Goal: Check status: Check status

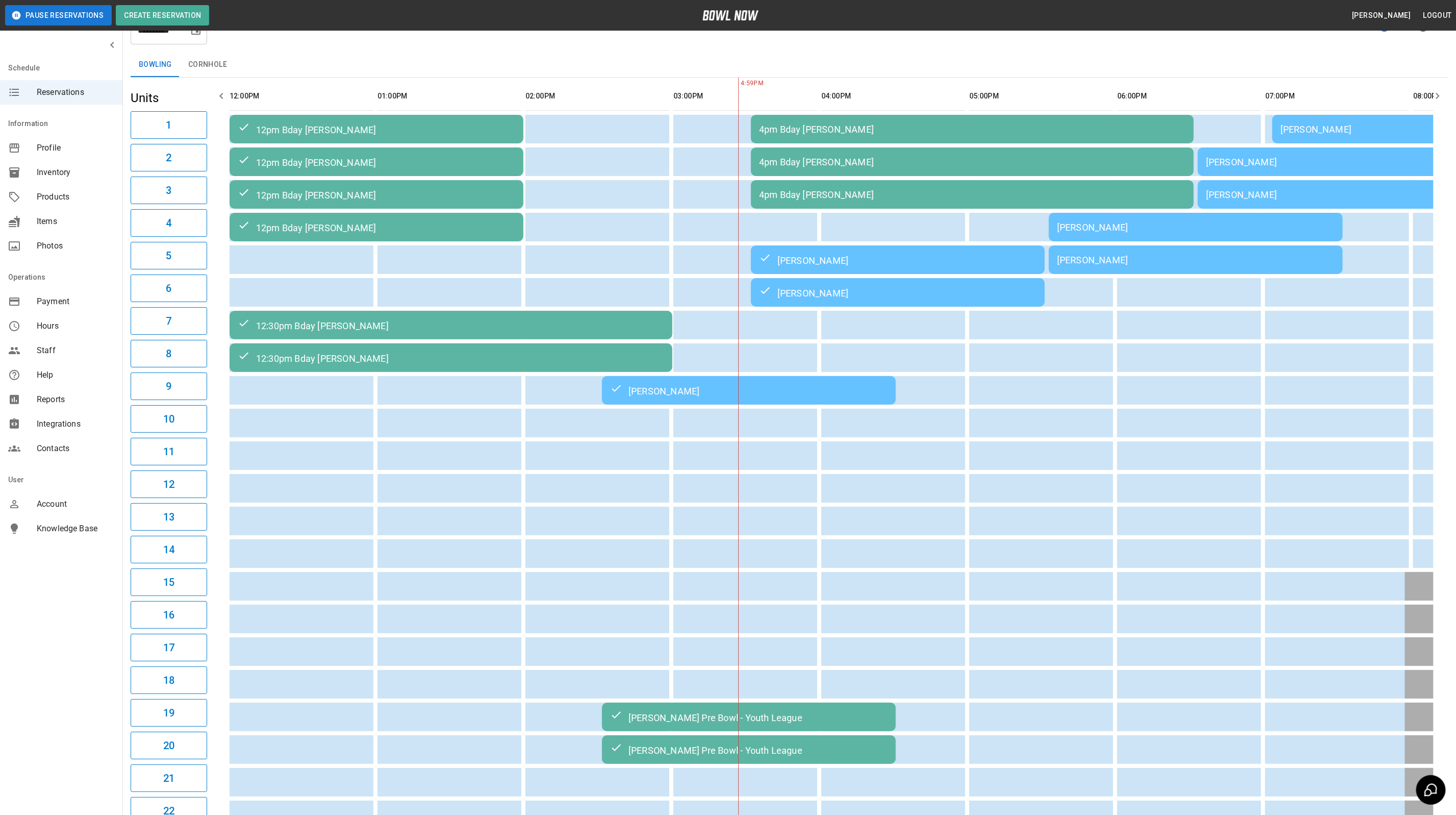
scroll to position [0, 180]
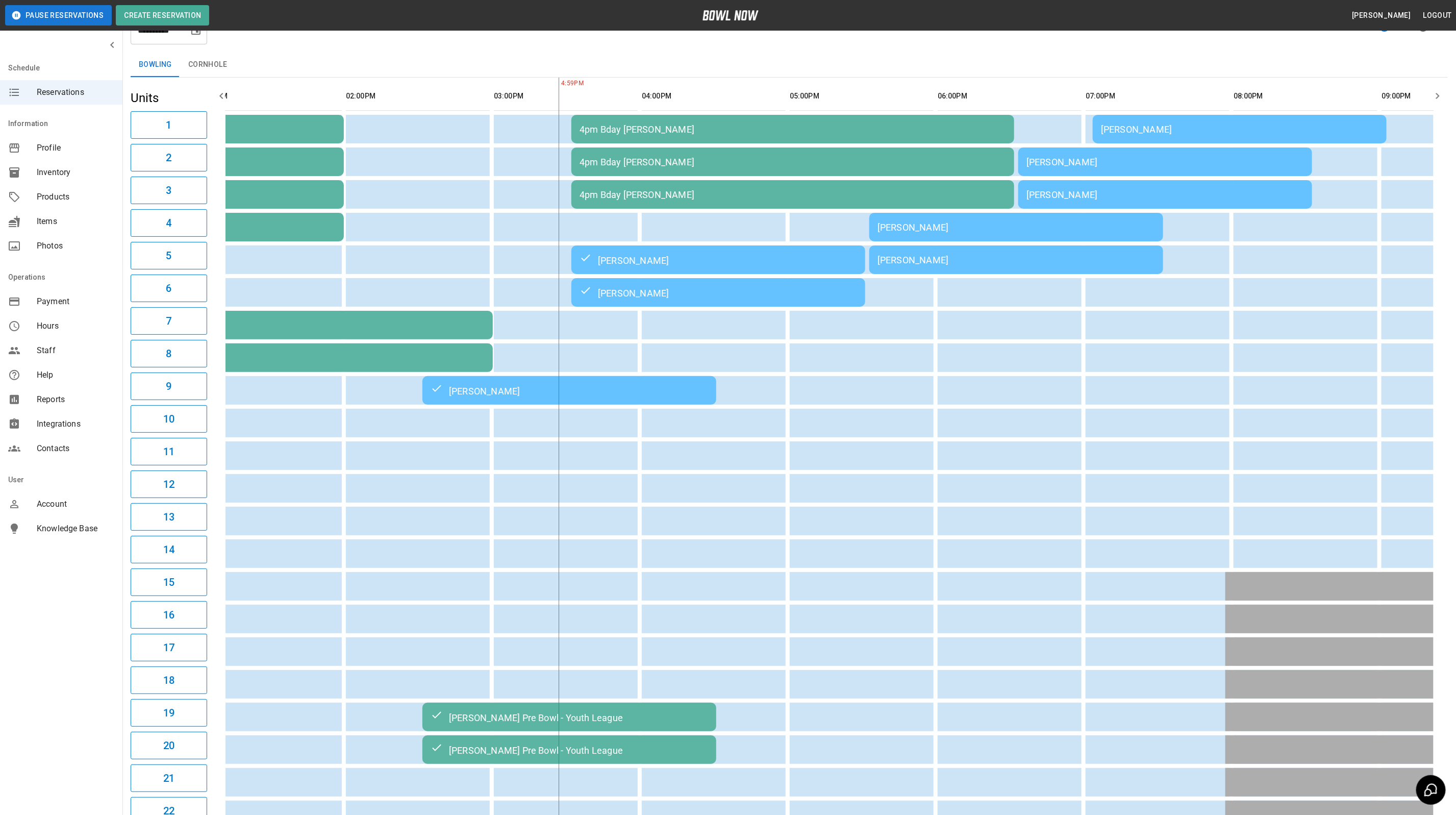
click at [1030, 253] on td "[PERSON_NAME]" at bounding box center [1016, 259] width 294 height 28
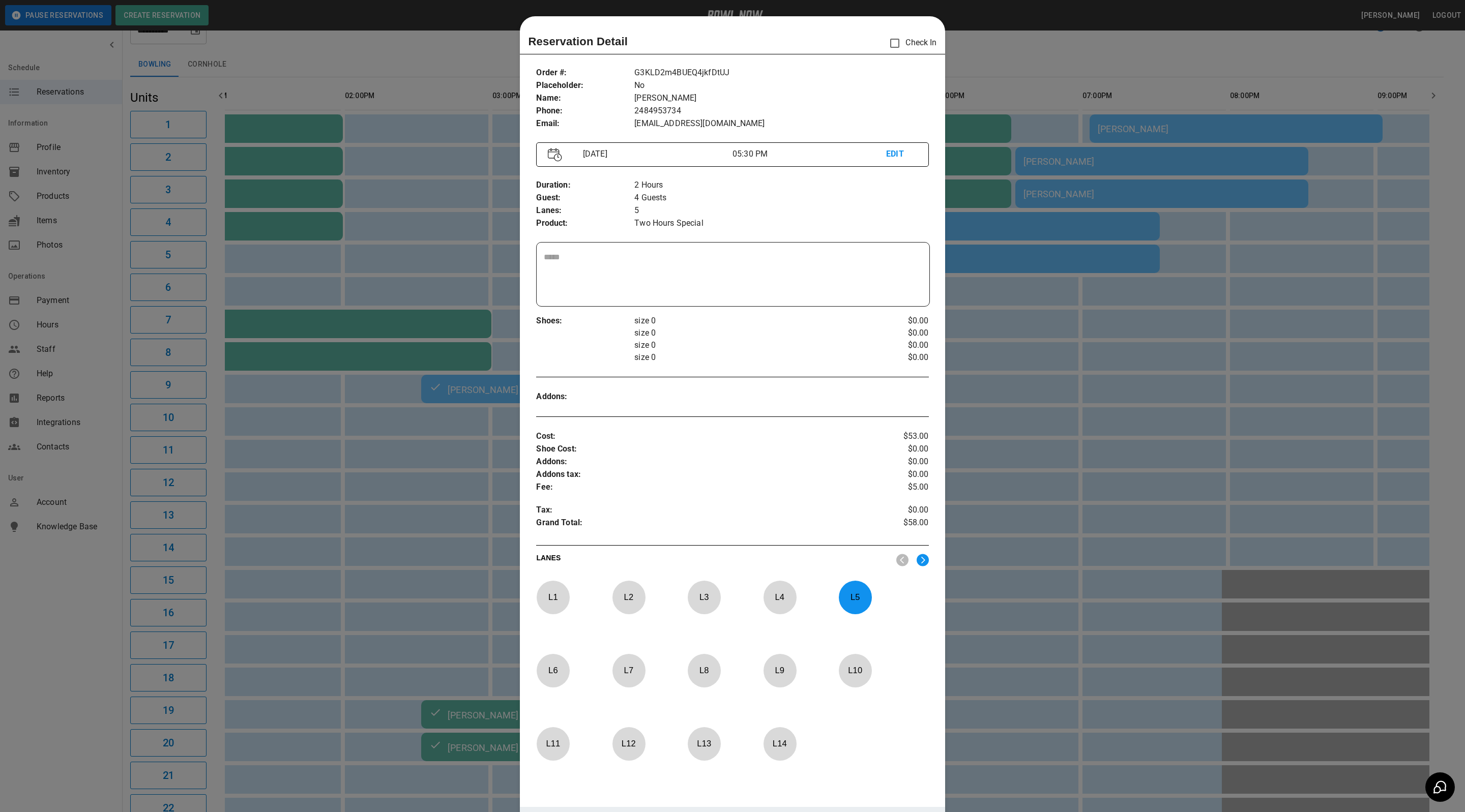
scroll to position [16, 0]
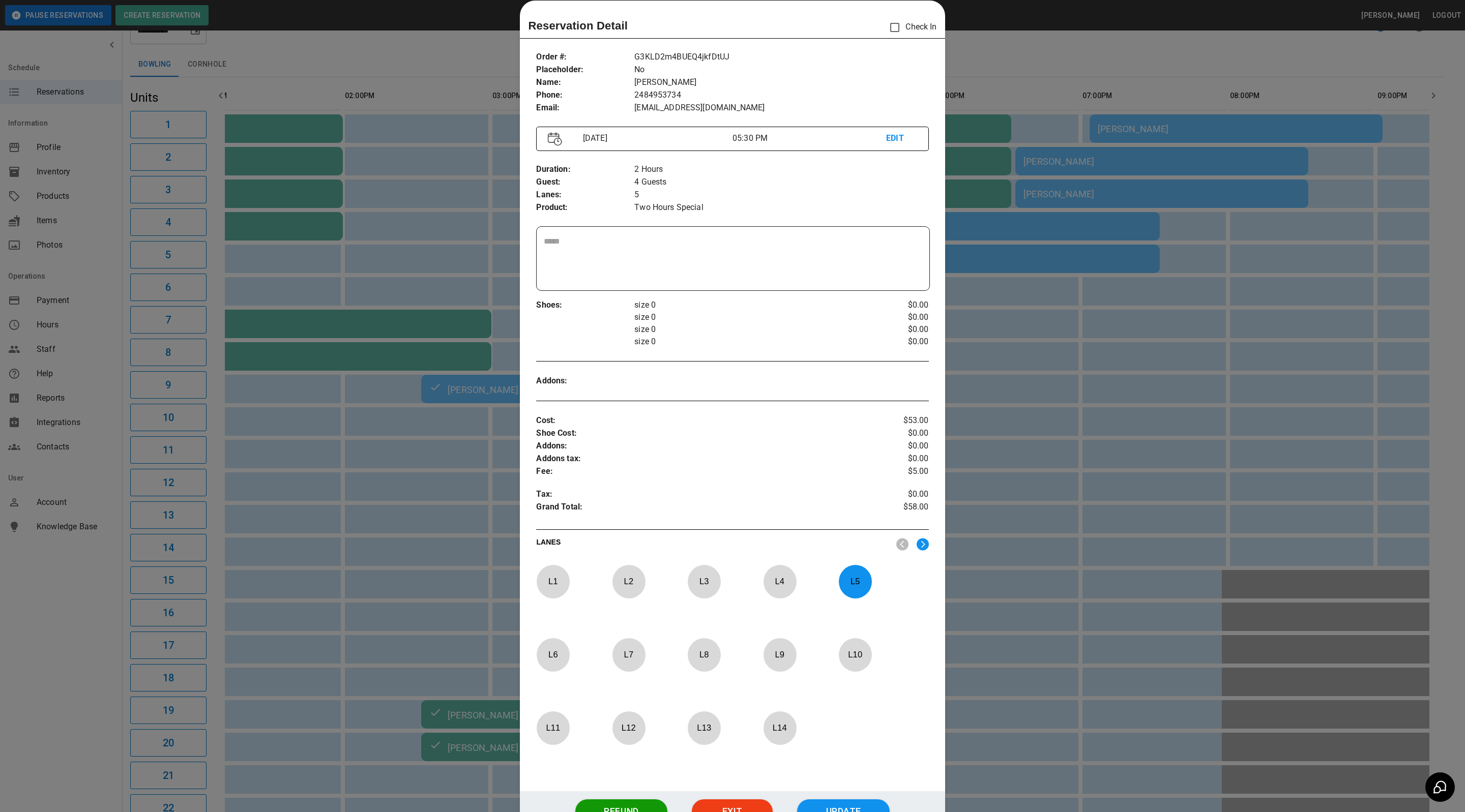
click at [1171, 51] on div at bounding box center [732, 406] width 1465 height 812
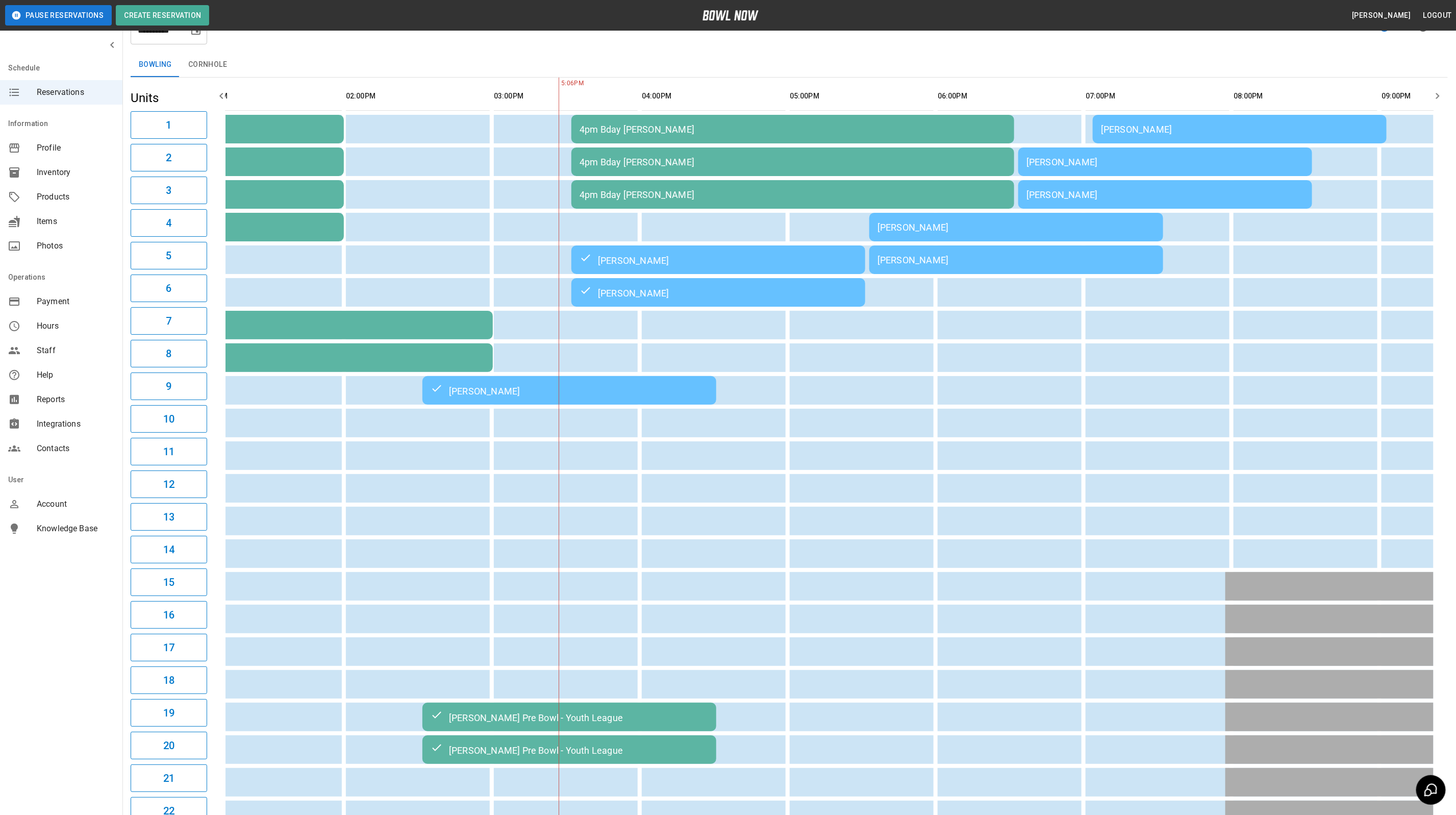
click at [1168, 138] on td "[PERSON_NAME]" at bounding box center [1240, 128] width 294 height 28
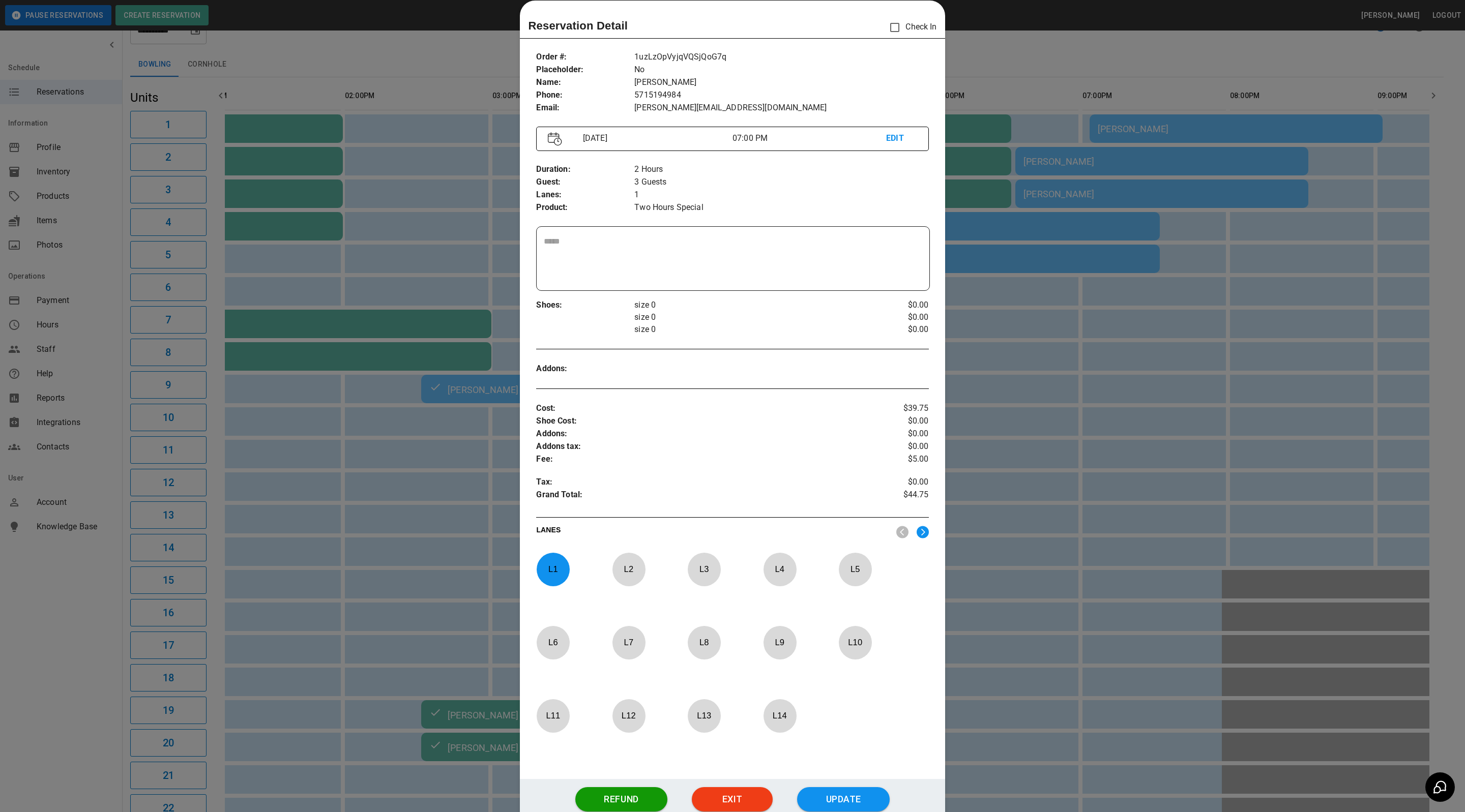
click at [1178, 104] on div at bounding box center [732, 406] width 1465 height 812
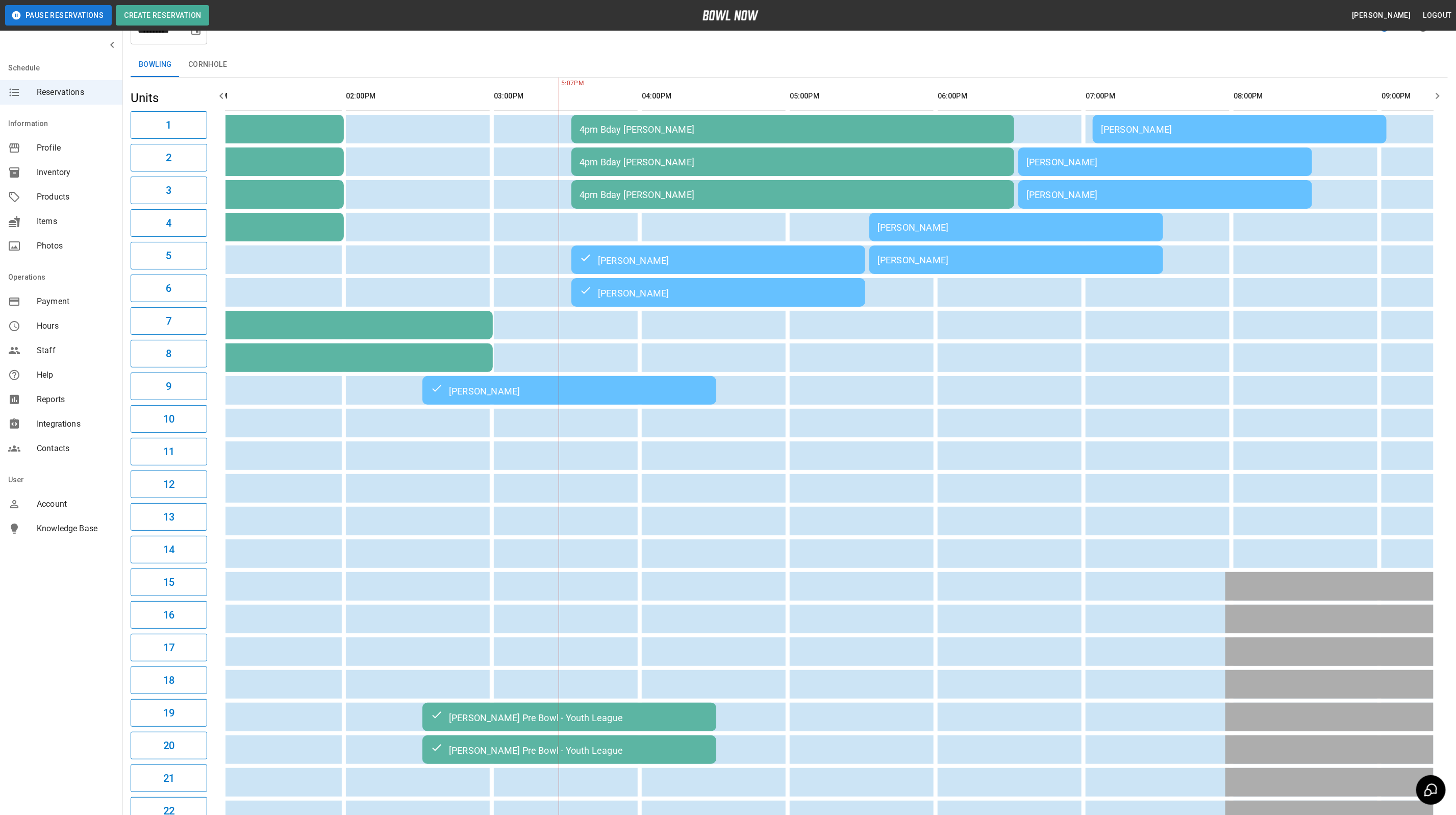
click at [1163, 153] on td "[PERSON_NAME]" at bounding box center [1165, 161] width 294 height 28
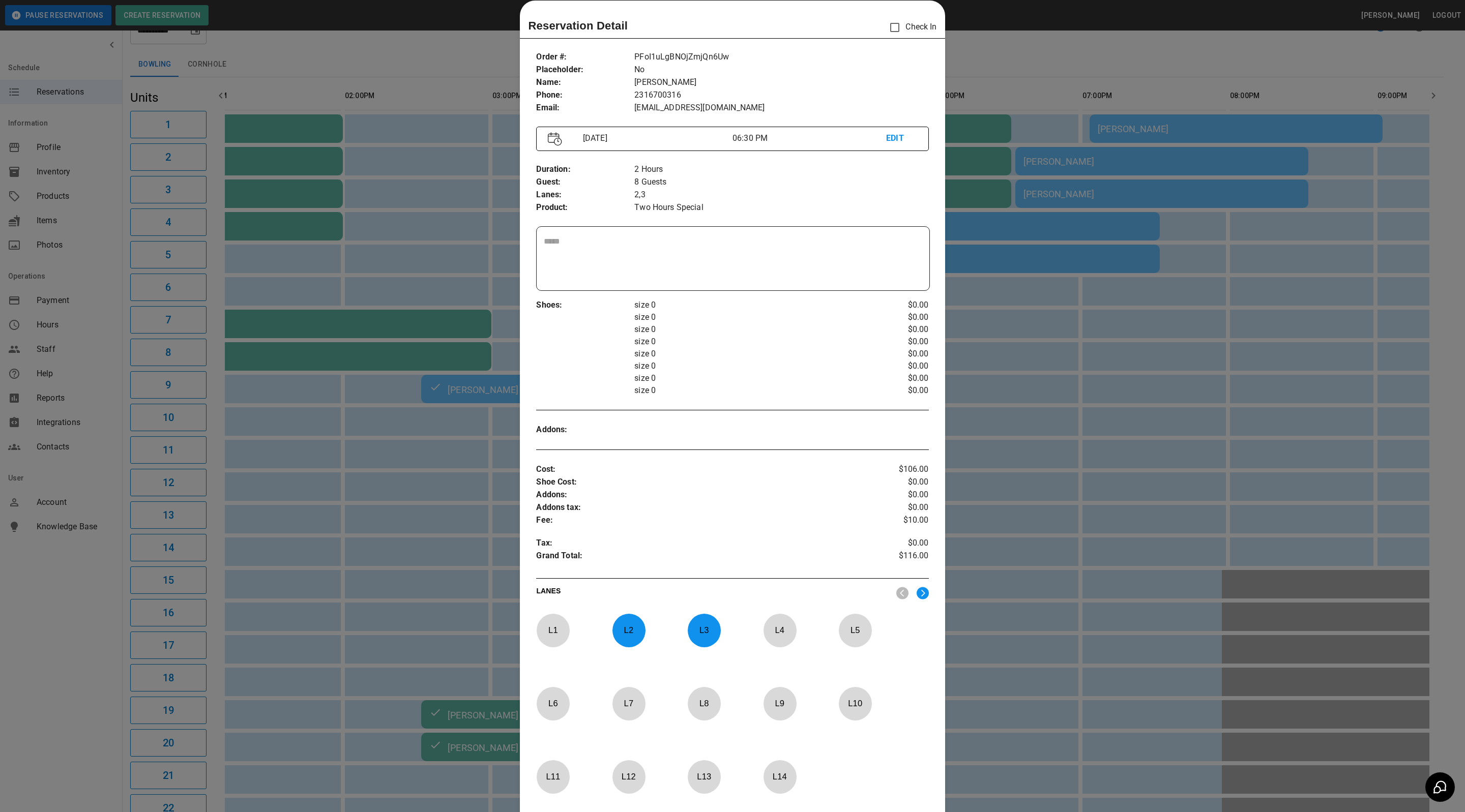
click at [1177, 98] on div at bounding box center [732, 406] width 1465 height 812
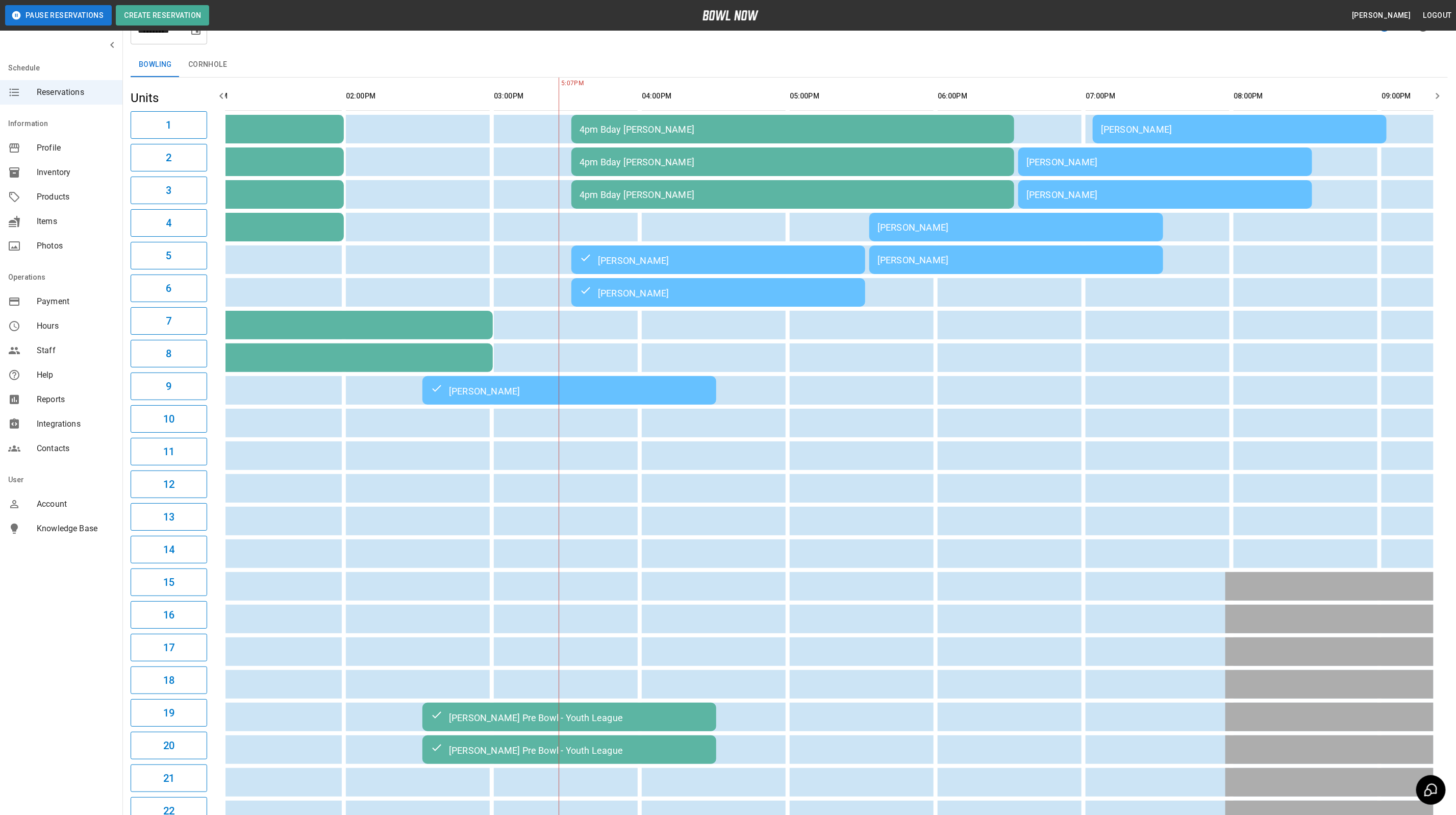
click at [1095, 227] on div "[PERSON_NAME]" at bounding box center [1017, 227] width 278 height 11
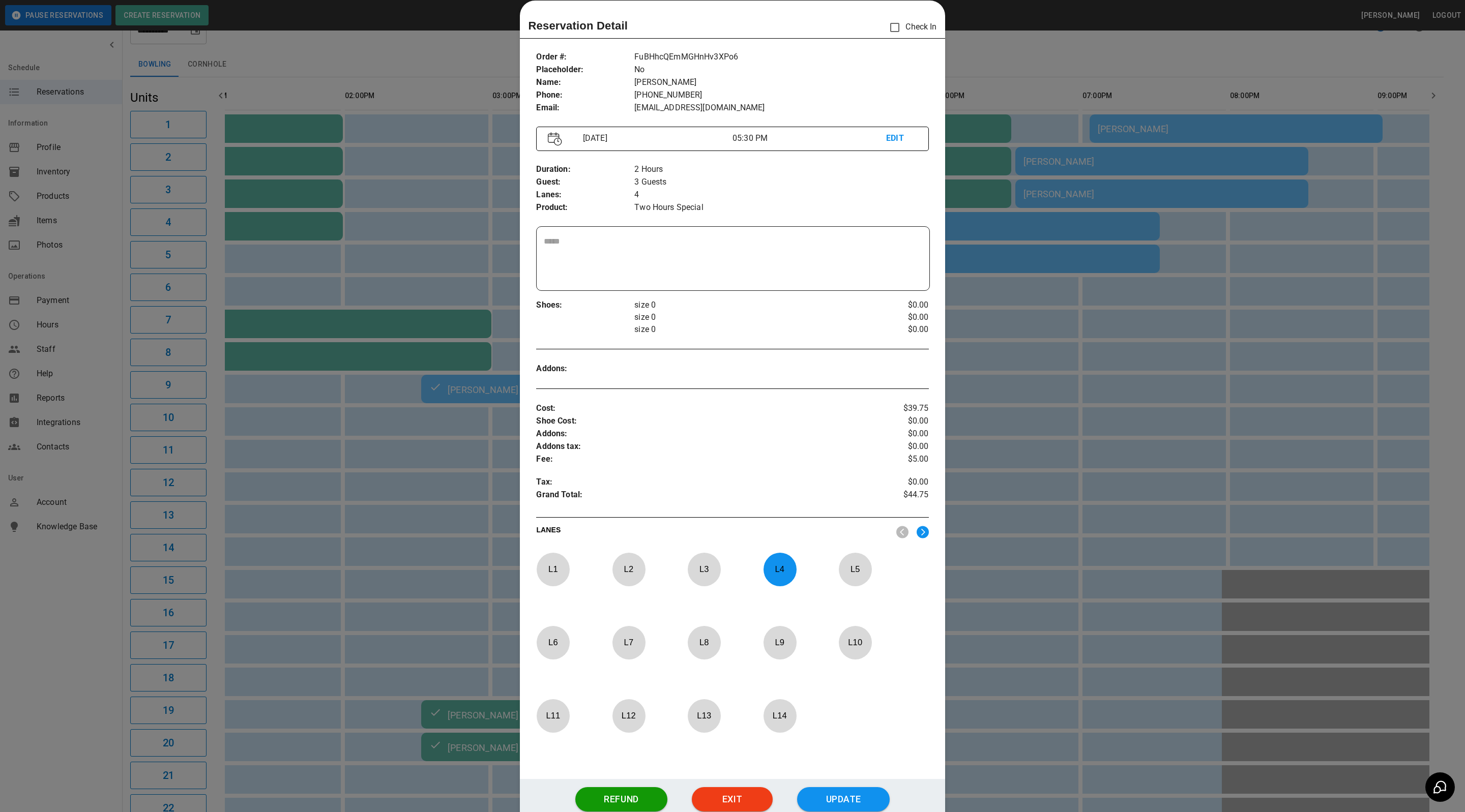
drag, startPoint x: 1121, startPoint y: 47, endPoint x: 1125, endPoint y: 103, distance: 56.1
click at [1121, 47] on div at bounding box center [732, 406] width 1465 height 812
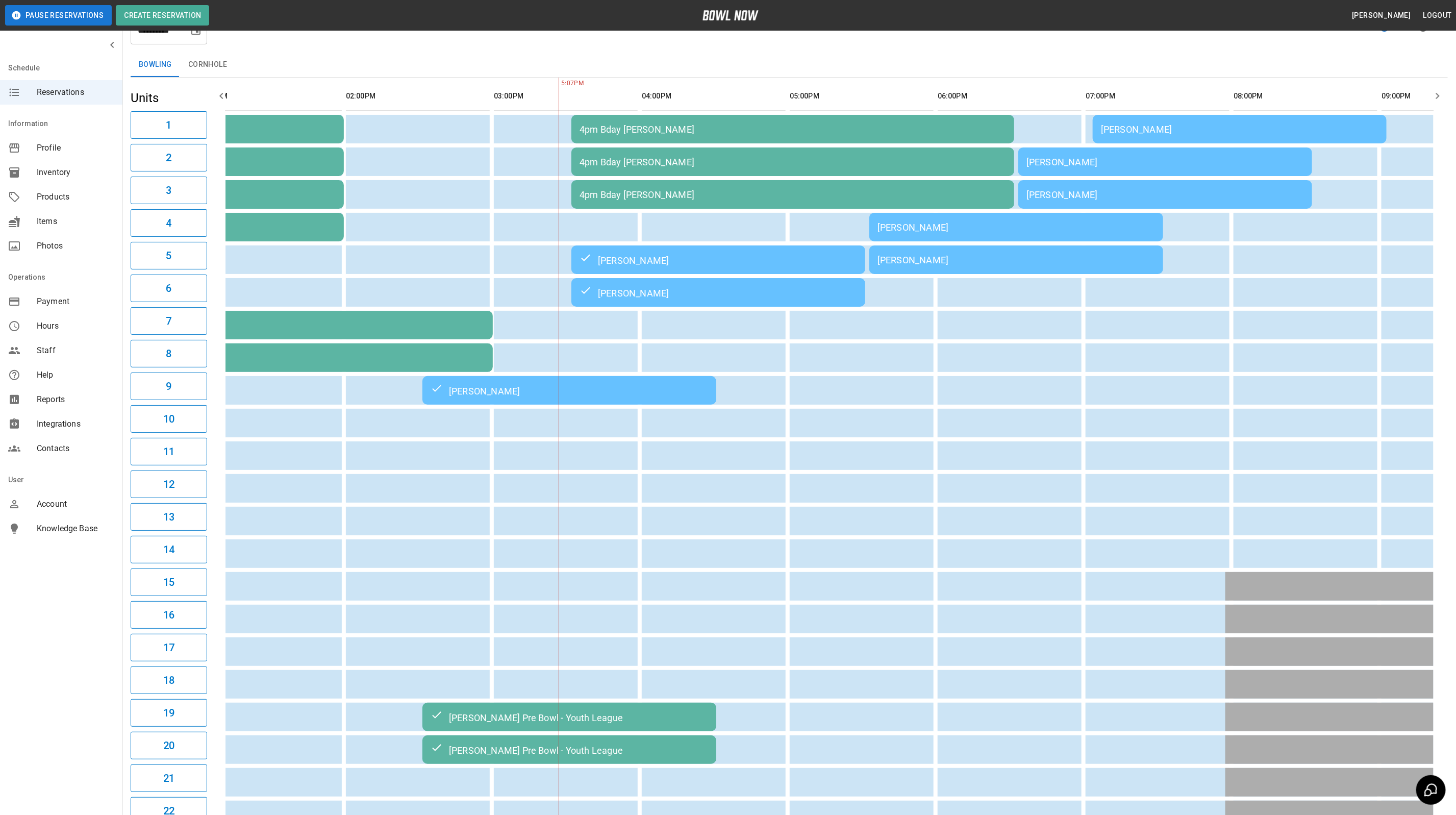
click at [1099, 270] on td "[PERSON_NAME]" at bounding box center [1016, 259] width 294 height 28
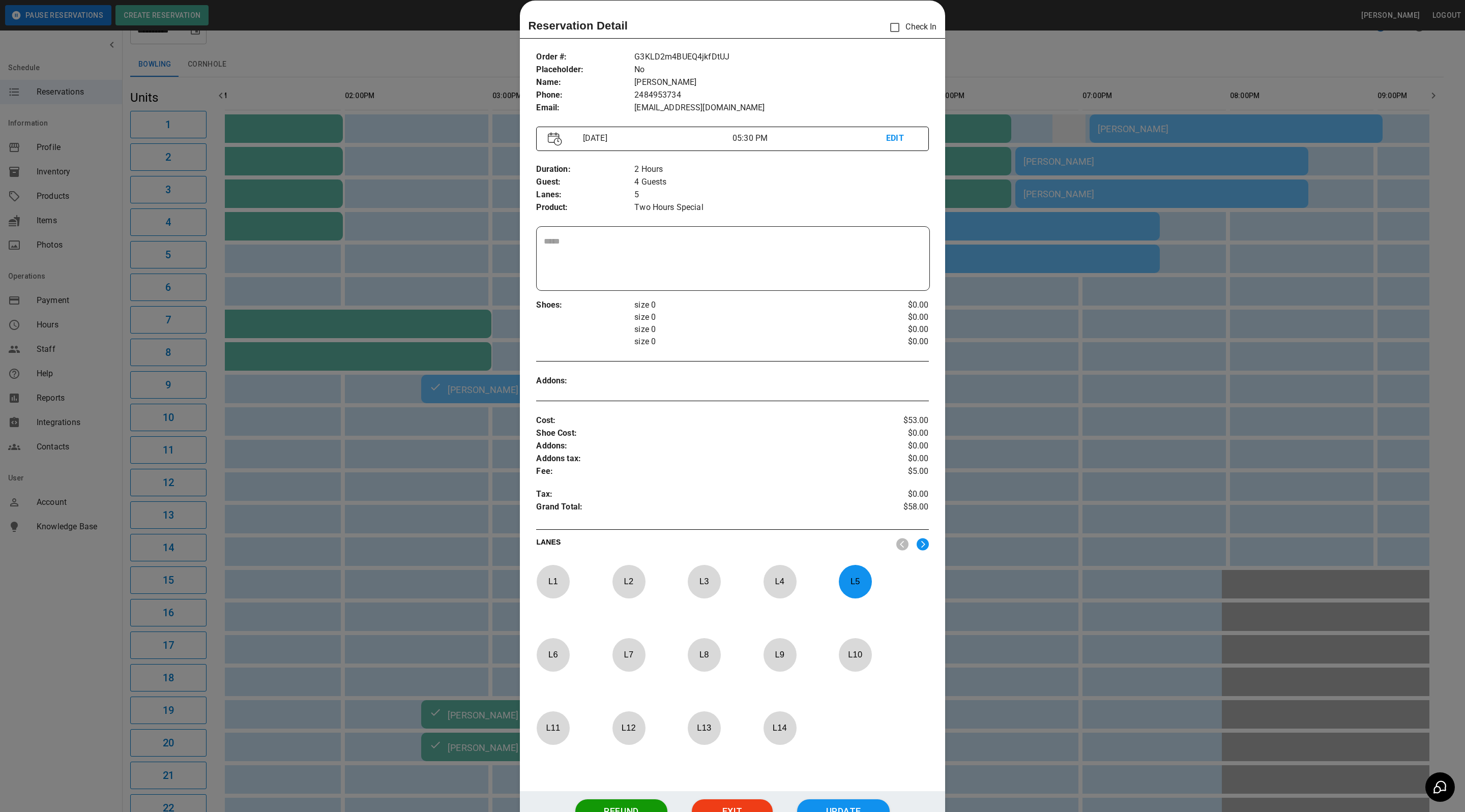
drag, startPoint x: 1073, startPoint y: 112, endPoint x: 1071, endPoint y: 119, distance: 7.3
click at [1073, 112] on div at bounding box center [732, 406] width 1465 height 812
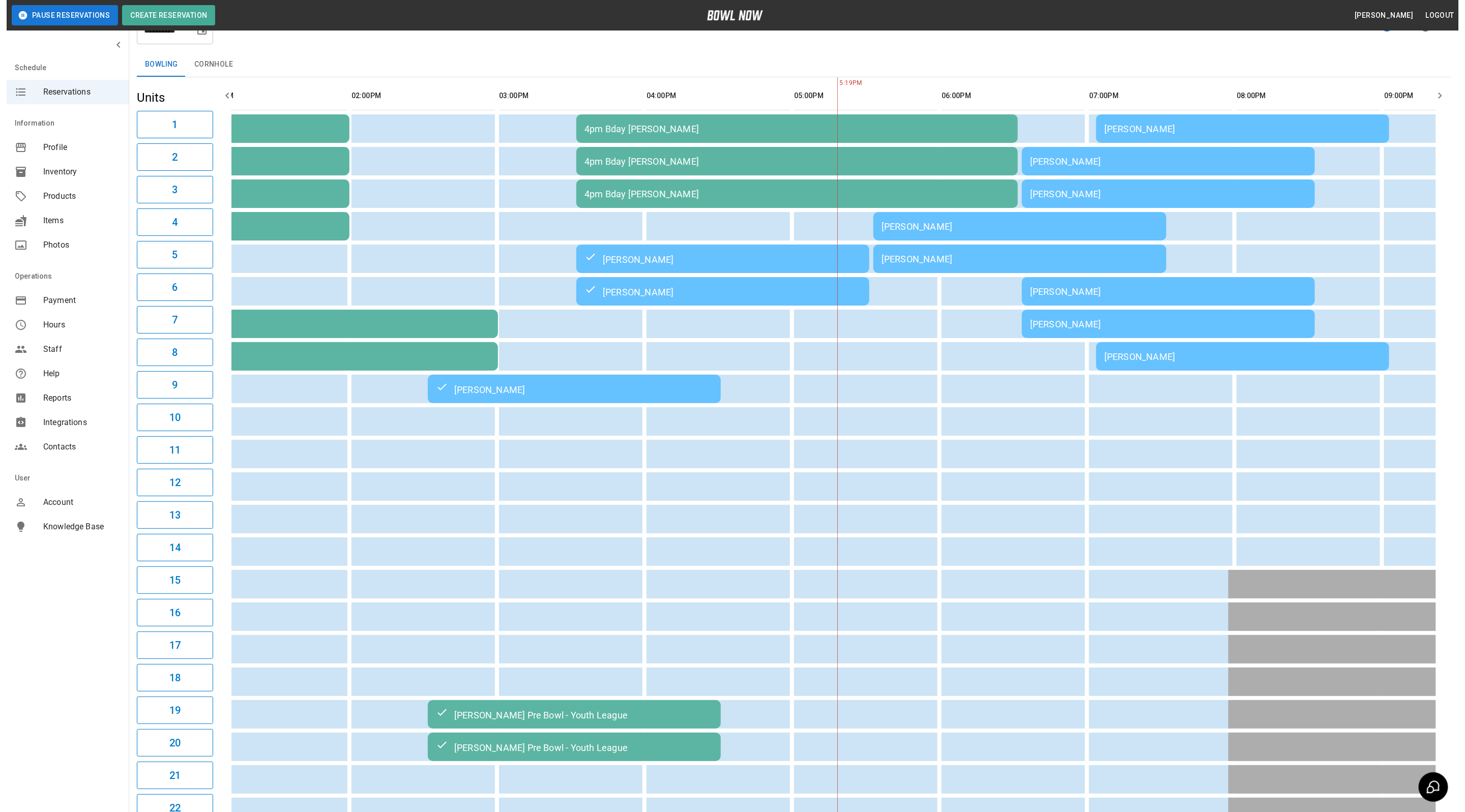
scroll to position [0, 544]
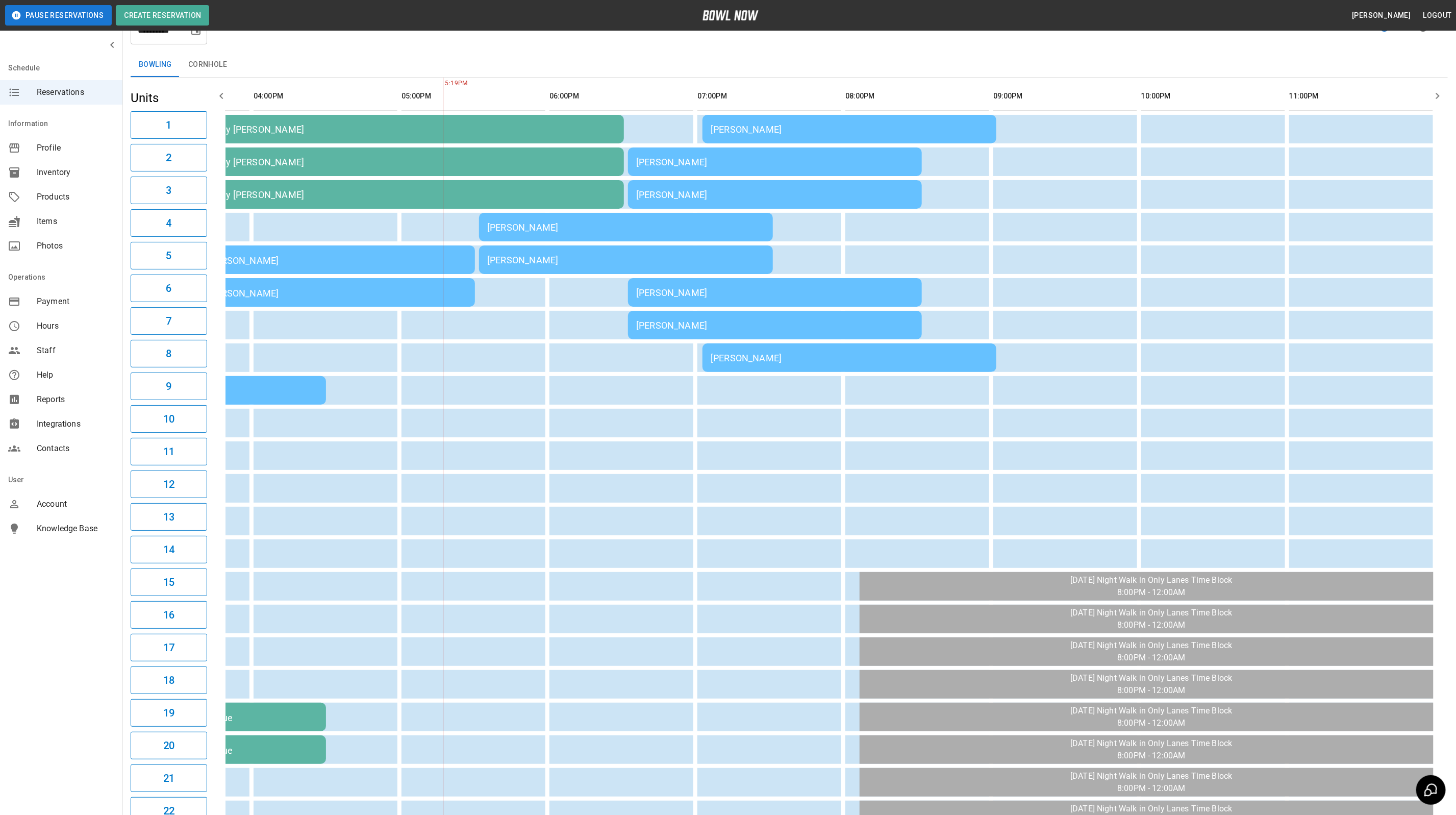
click at [672, 288] on div "[PERSON_NAME]" at bounding box center [775, 293] width 278 height 11
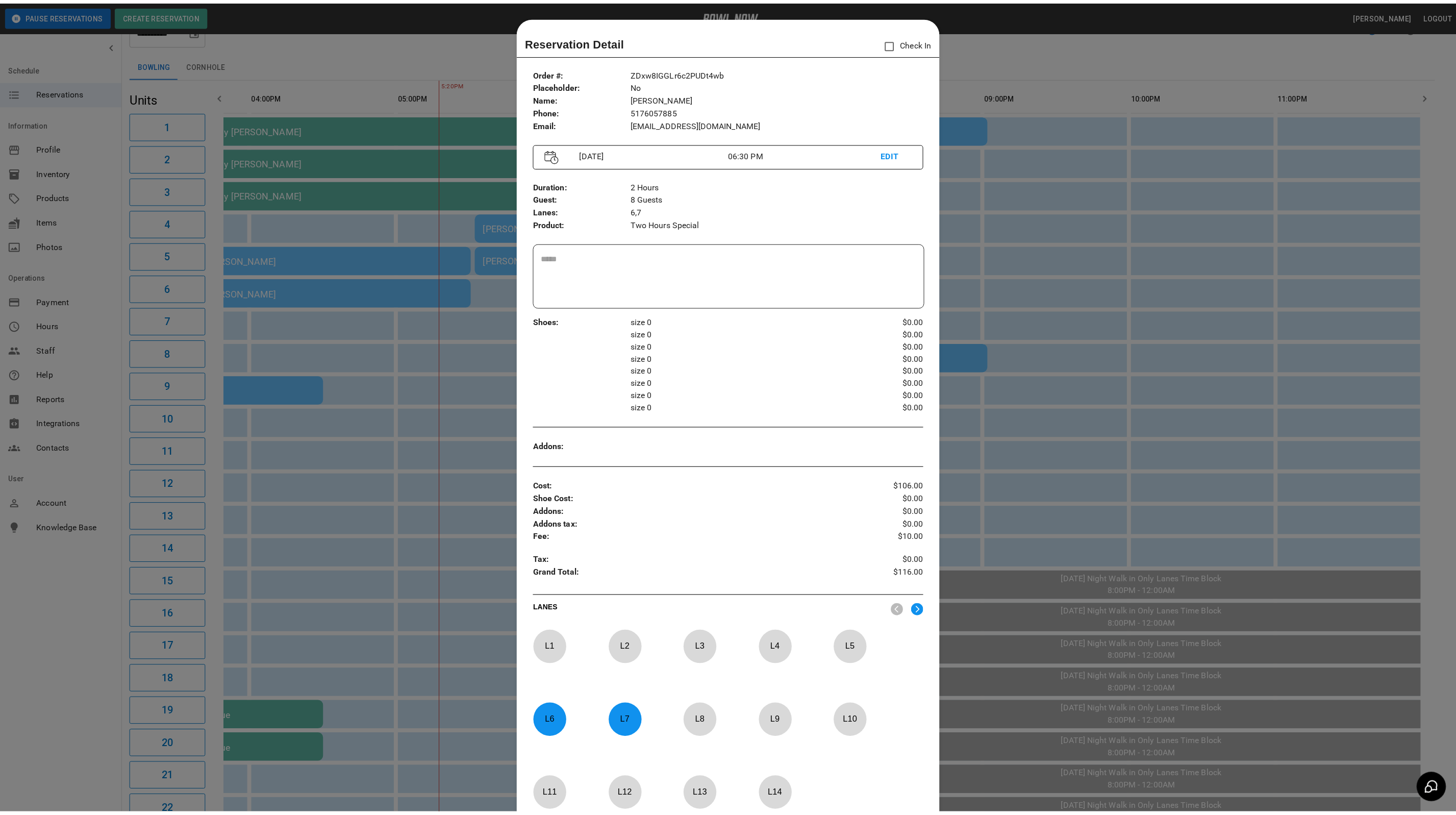
scroll to position [16, 0]
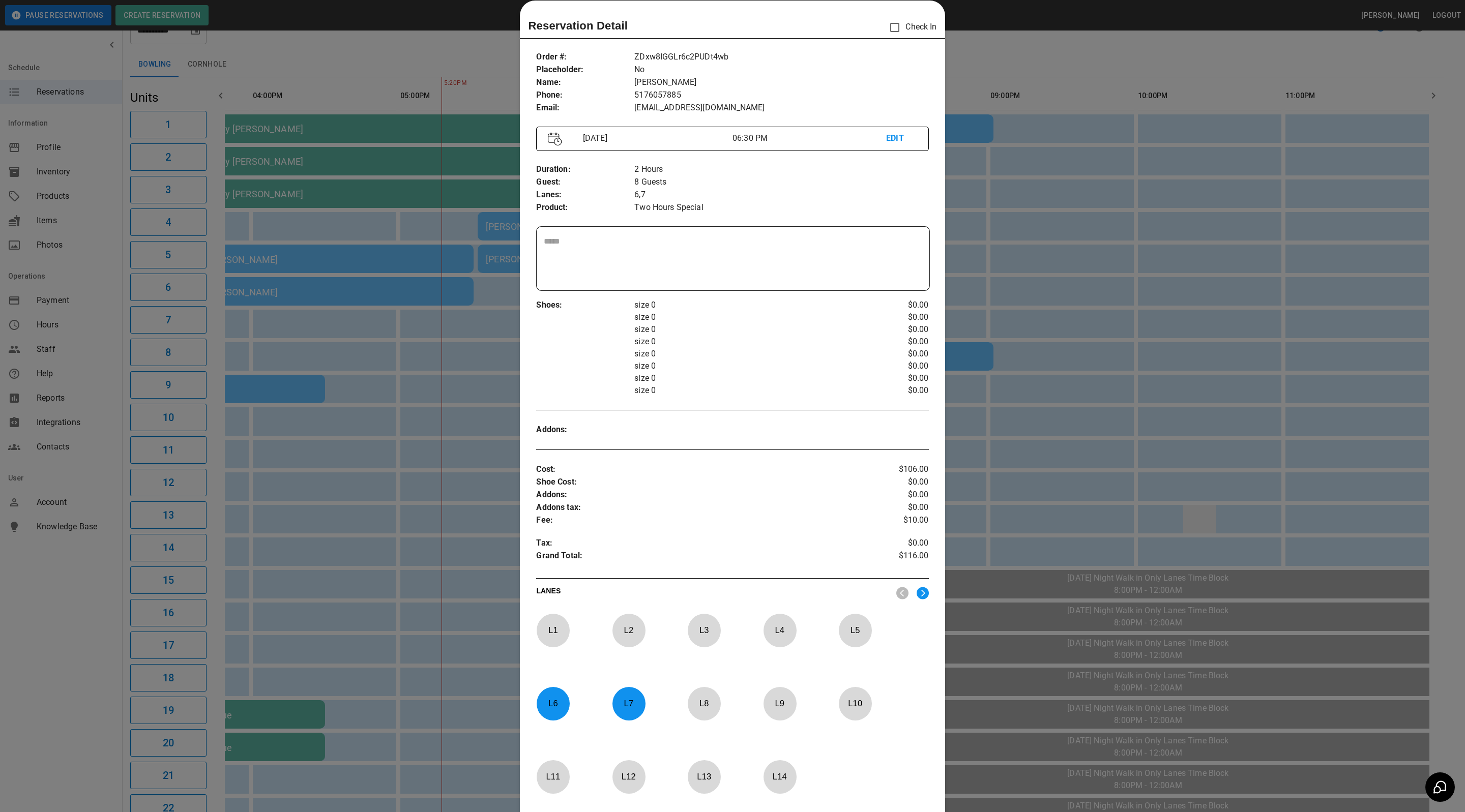
drag, startPoint x: 1170, startPoint y: 516, endPoint x: 1176, endPoint y: 507, distance: 10.8
click at [1170, 516] on div at bounding box center [732, 406] width 1465 height 812
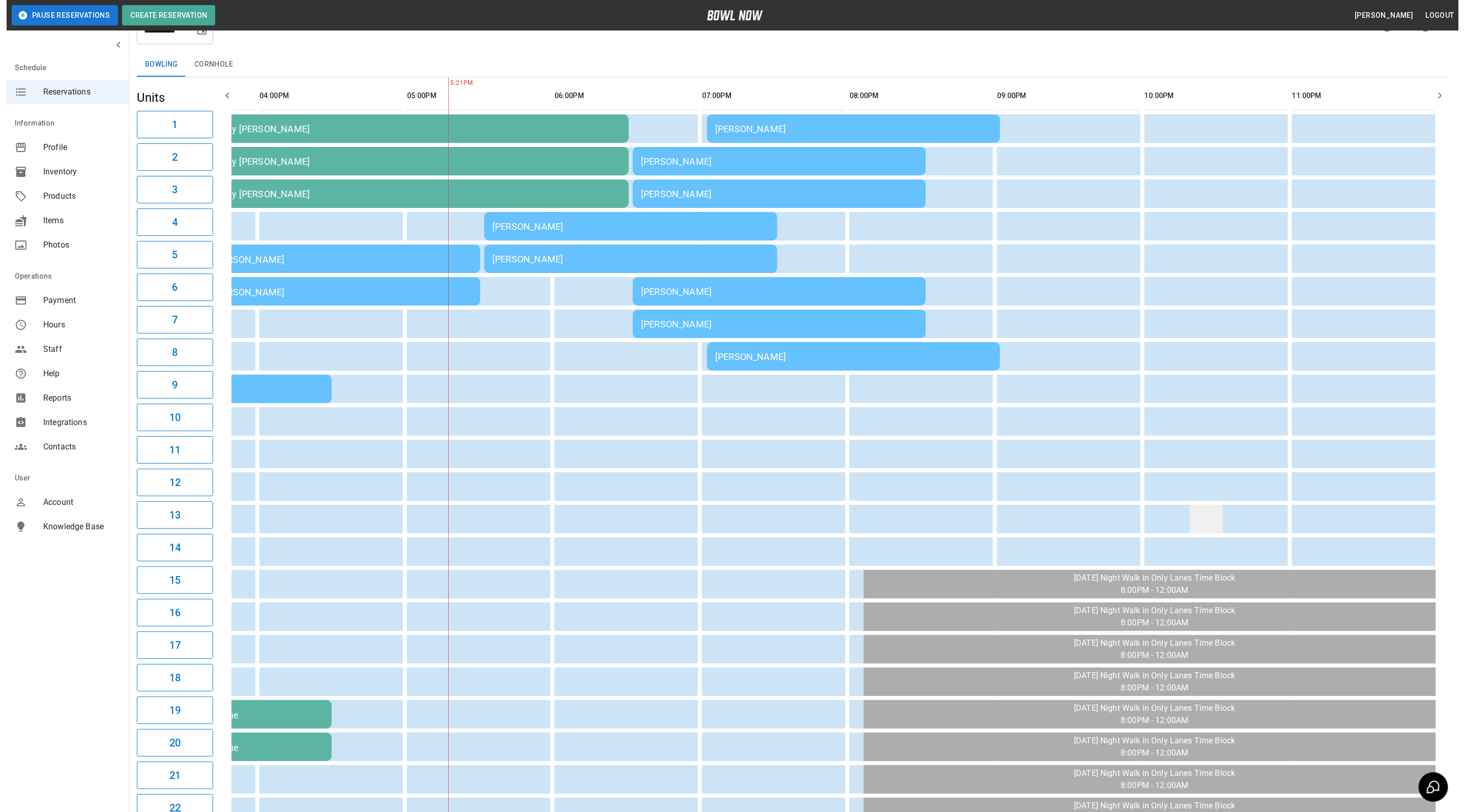
scroll to position [0, 556]
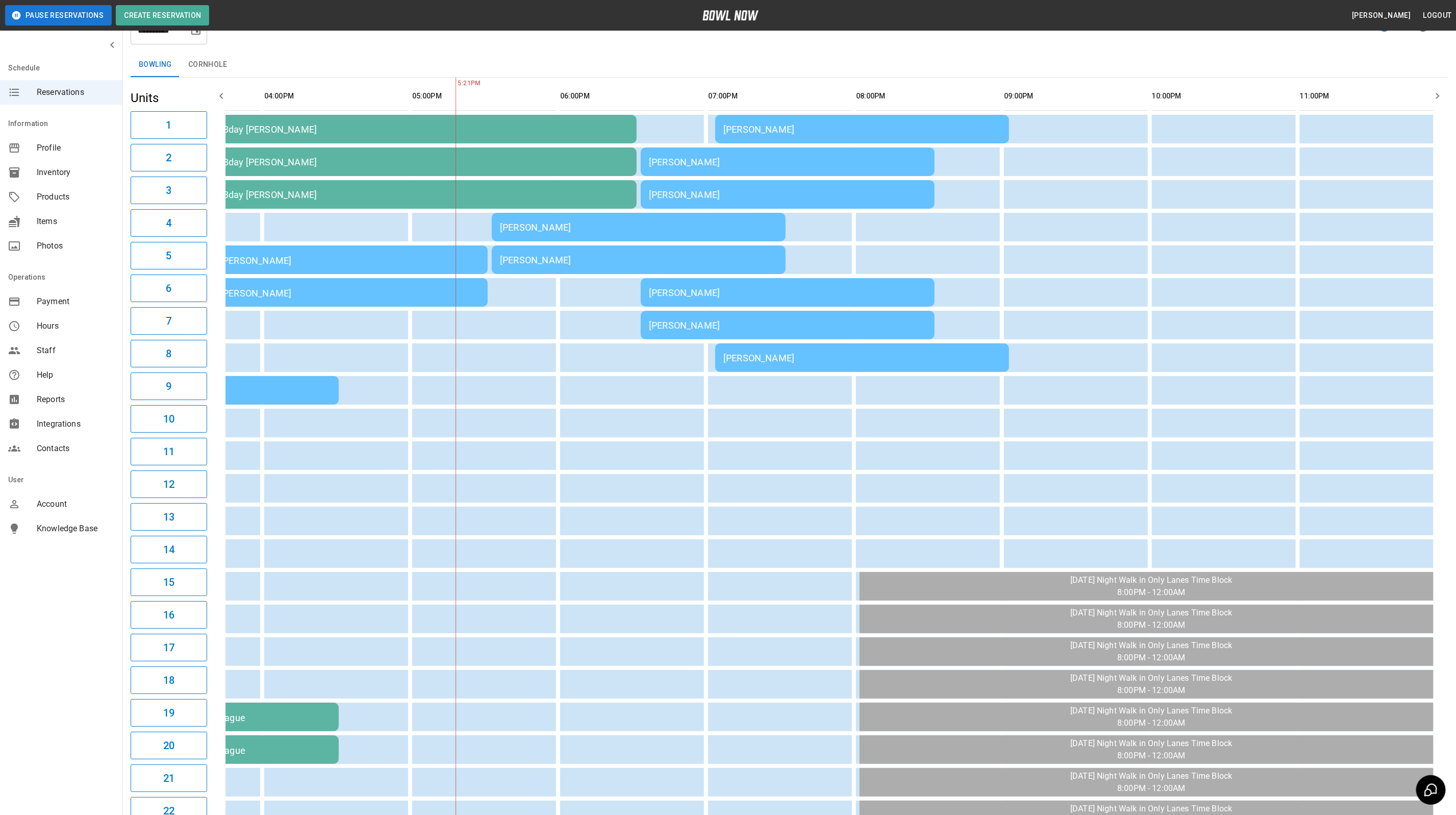
click at [810, 354] on div "[PERSON_NAME]" at bounding box center [863, 358] width 278 height 11
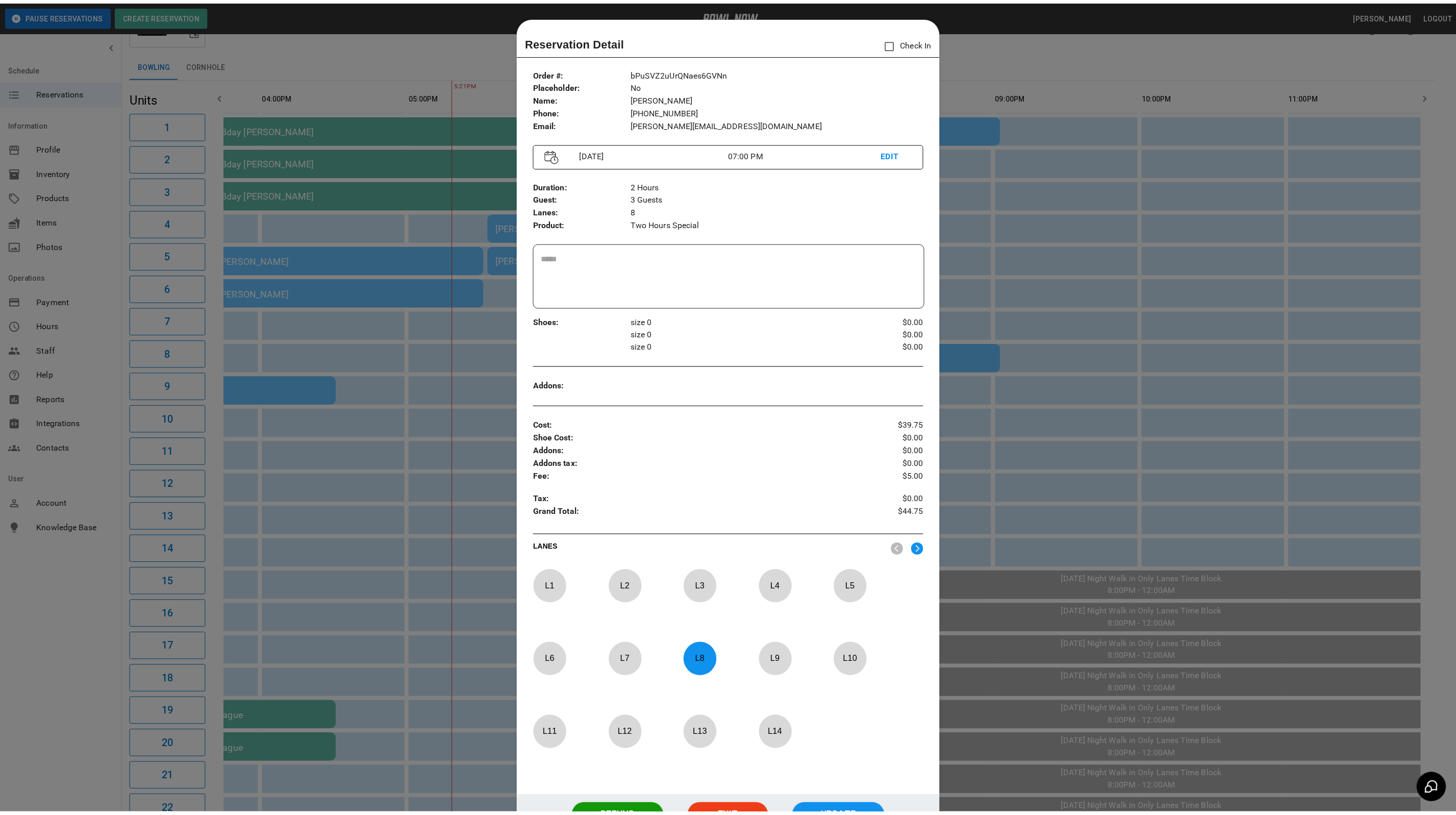
scroll to position [16, 0]
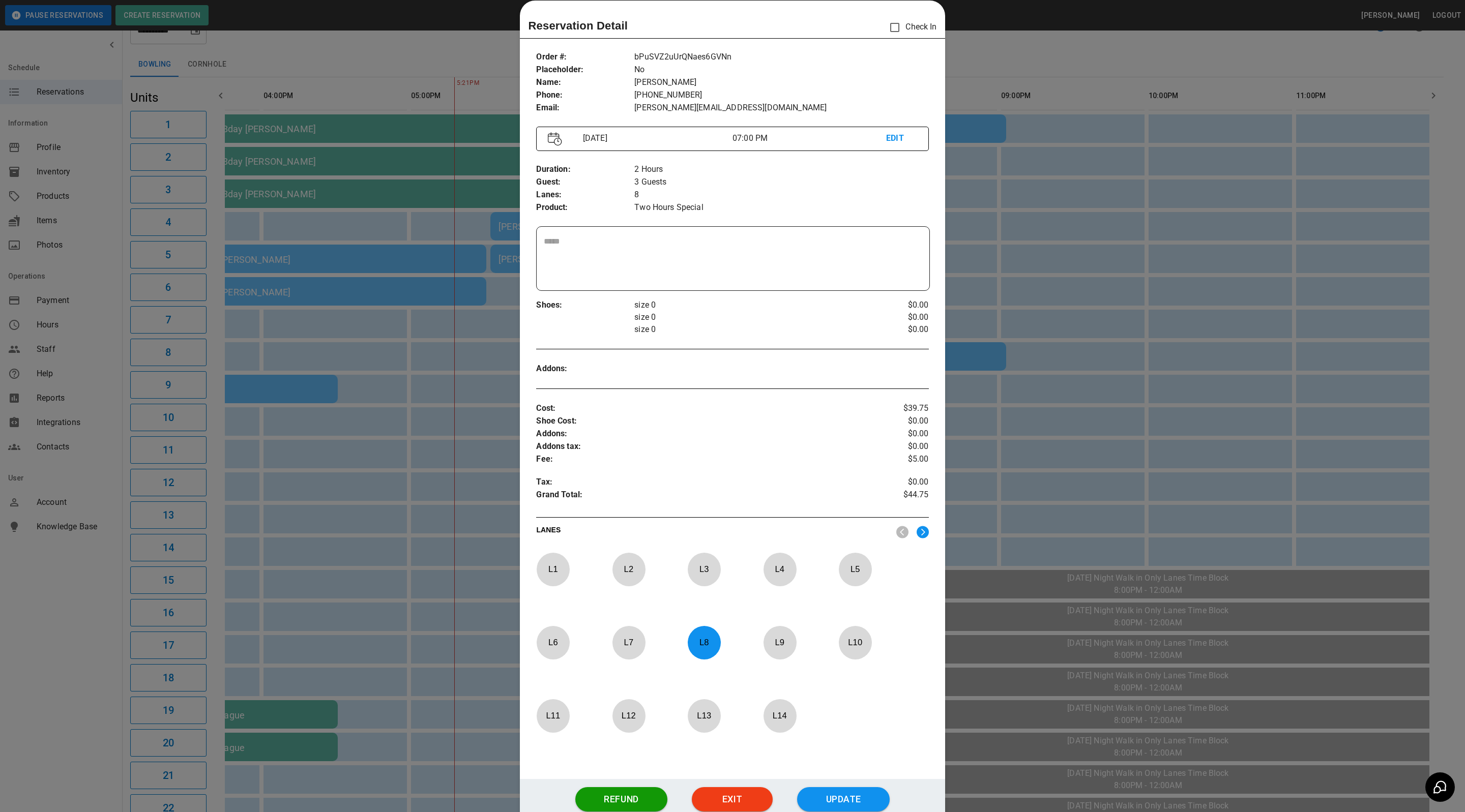
click at [1030, 178] on div at bounding box center [732, 406] width 1465 height 812
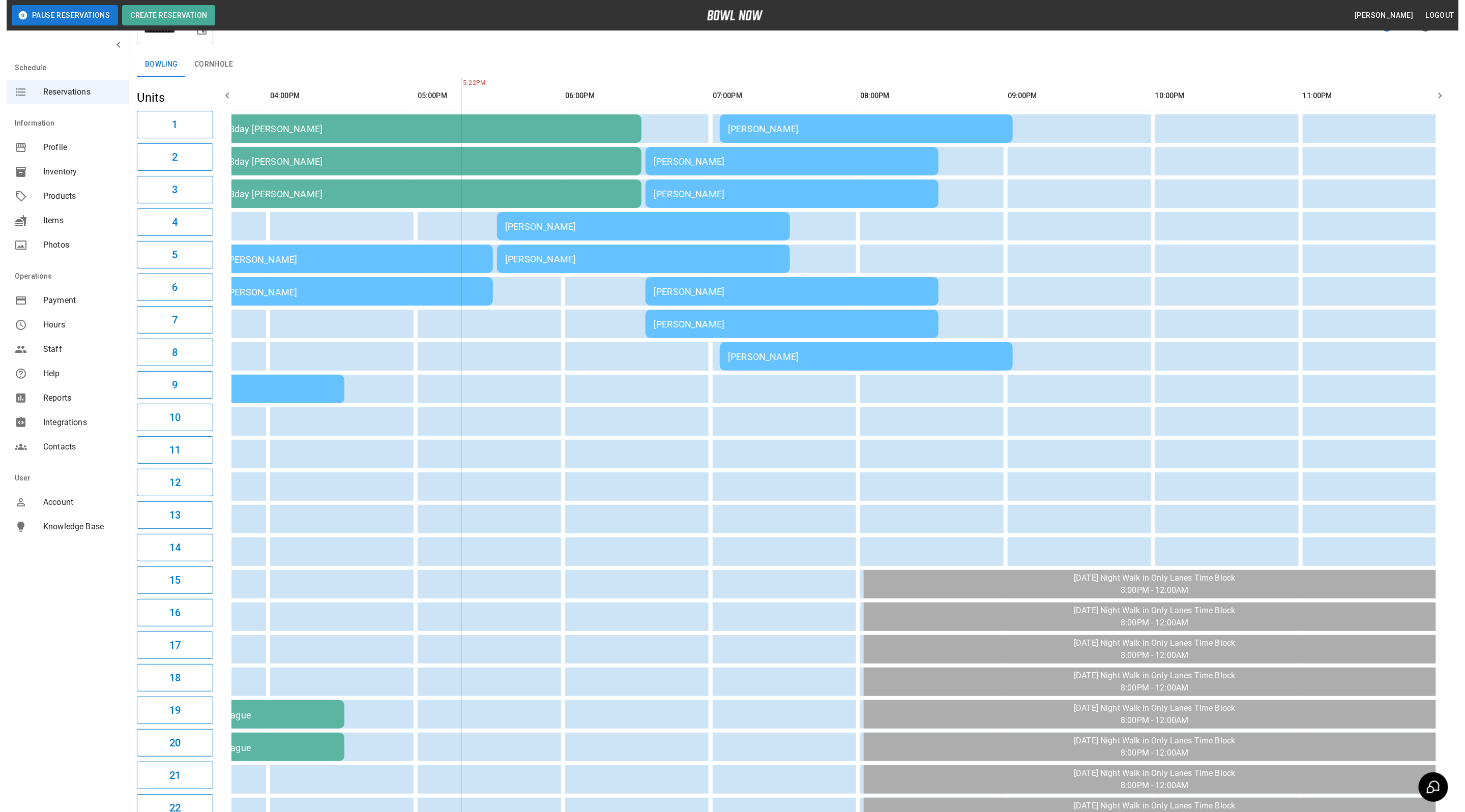
scroll to position [0, 531]
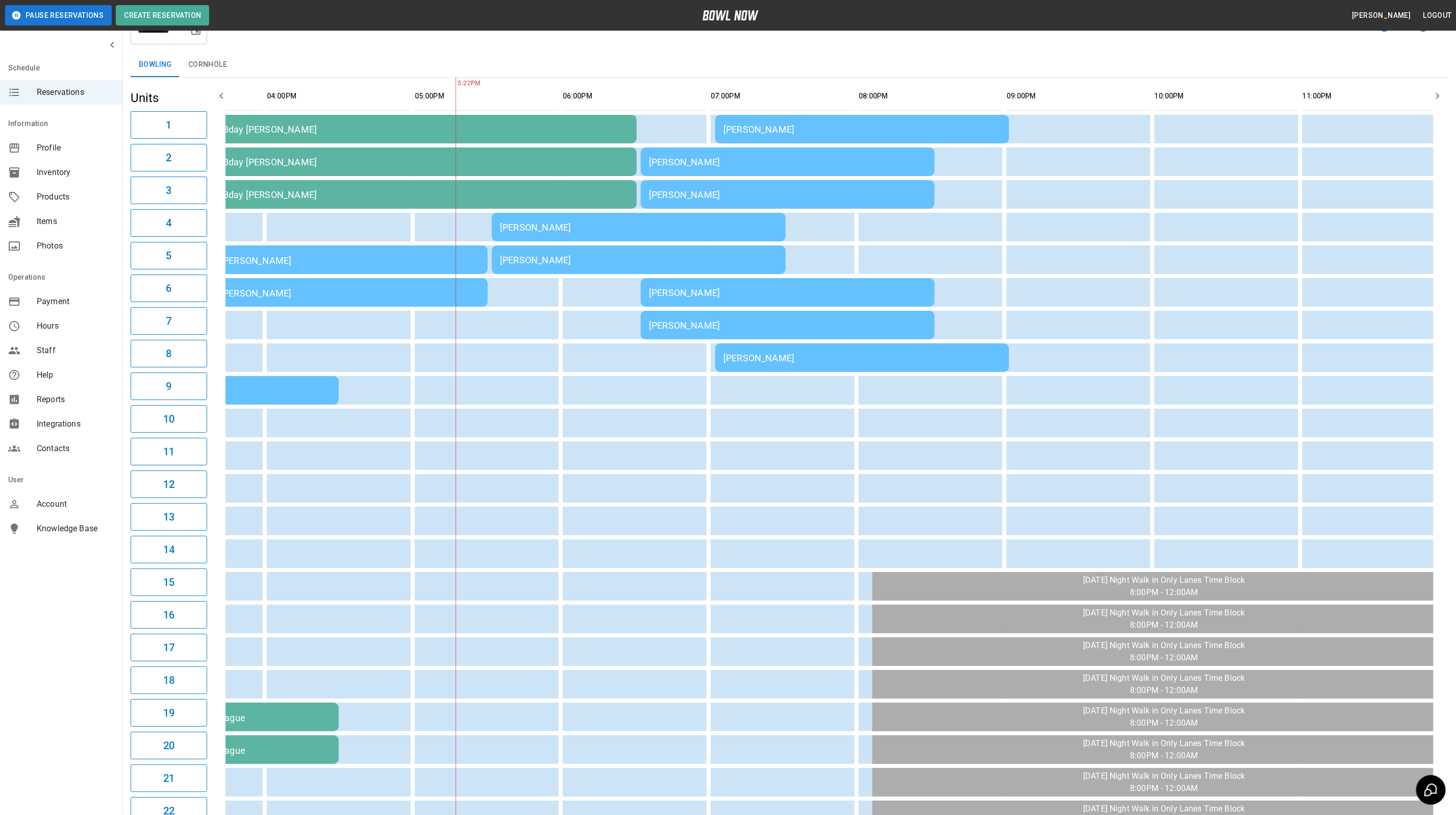
click at [815, 367] on td "[PERSON_NAME]" at bounding box center [862, 357] width 294 height 28
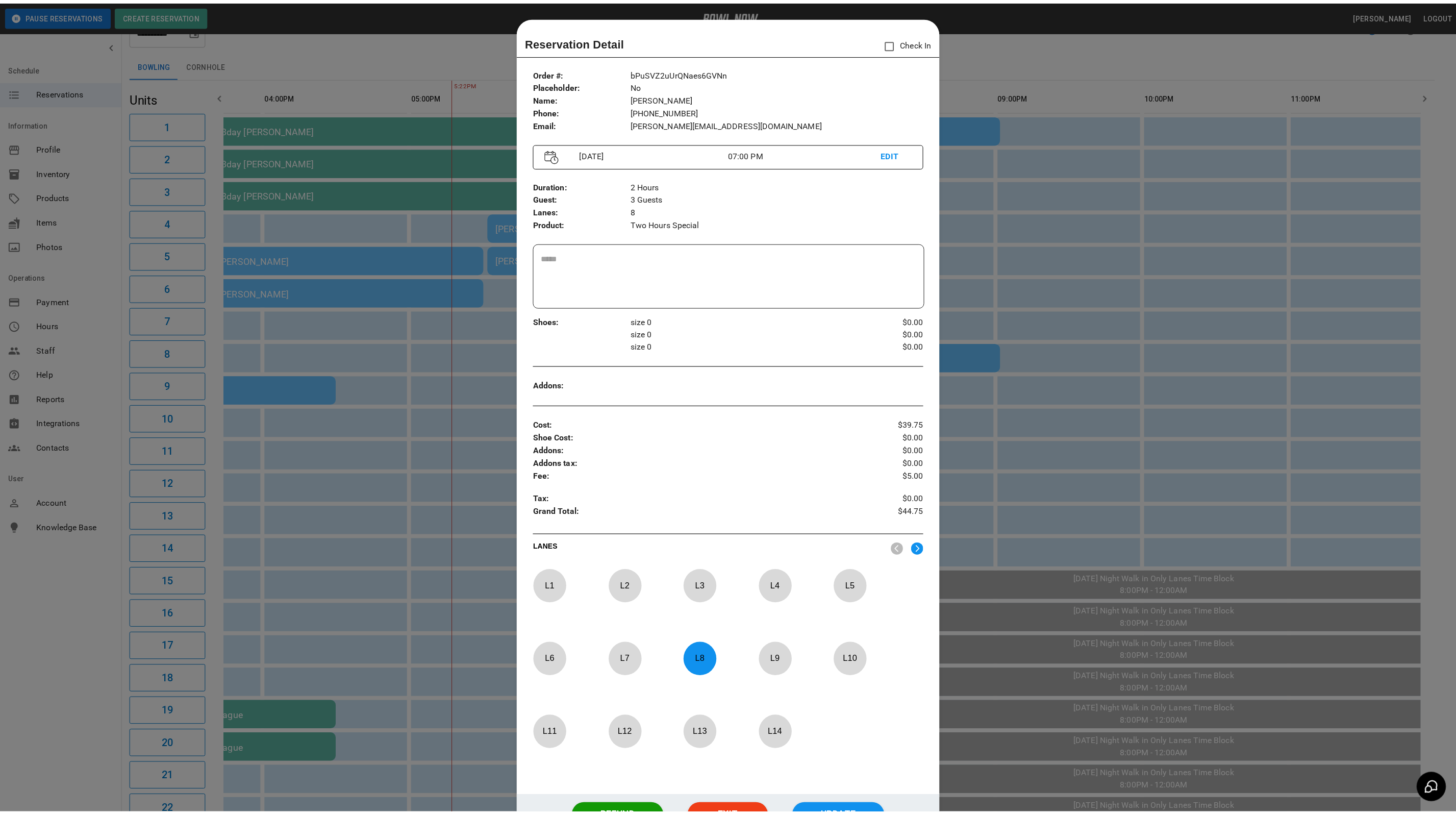
scroll to position [16, 0]
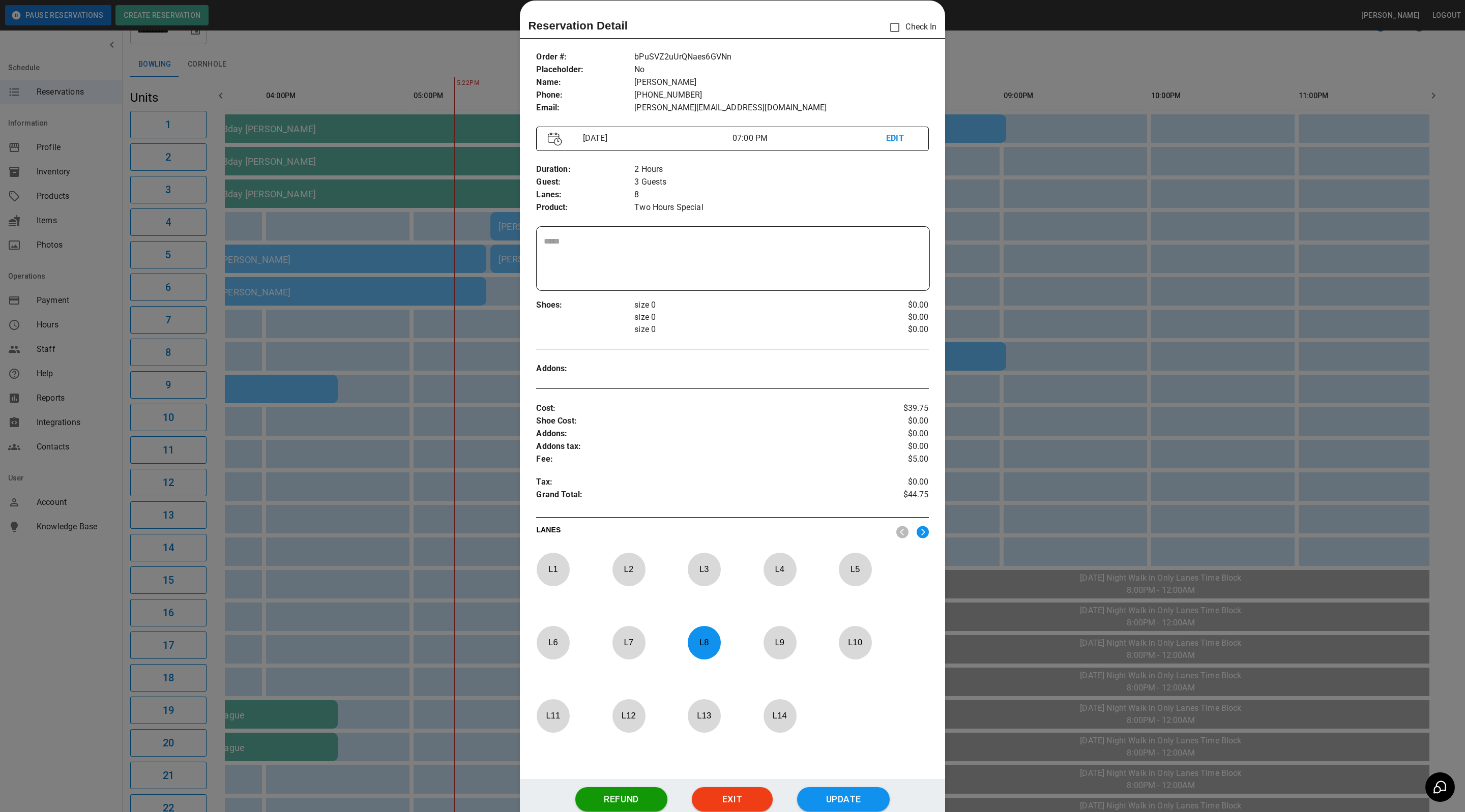
click at [1161, 215] on div at bounding box center [732, 406] width 1465 height 812
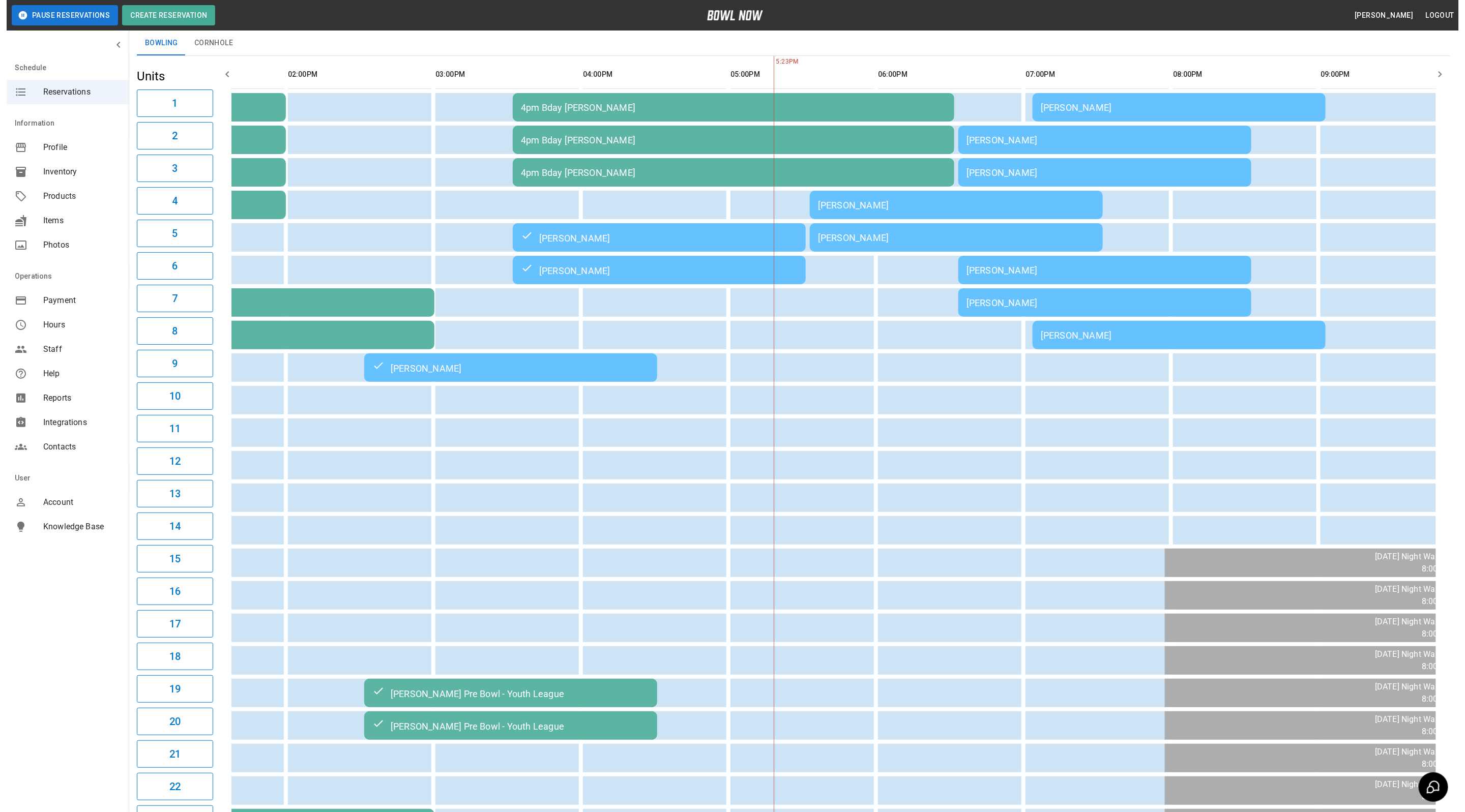
scroll to position [45, 0]
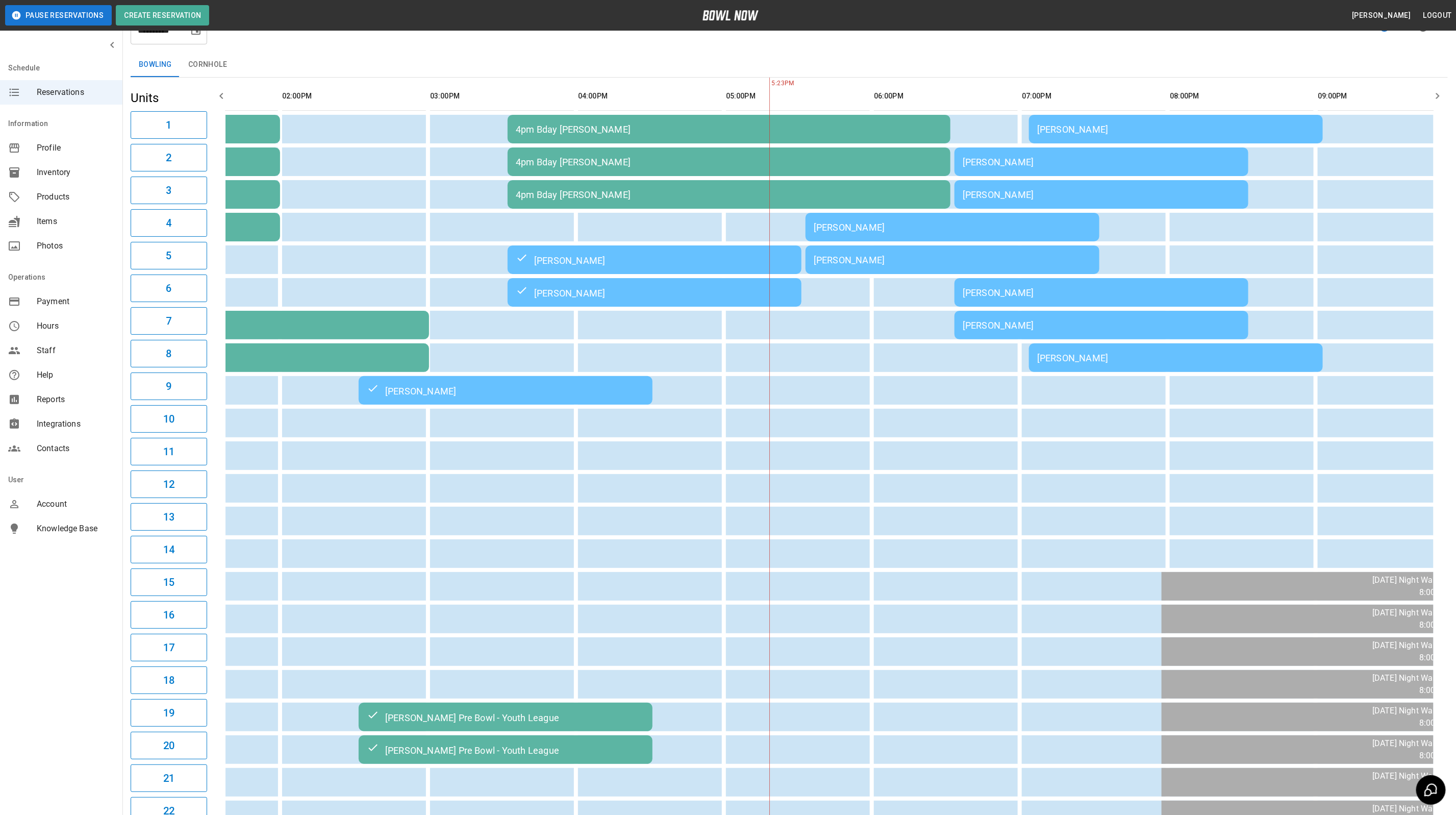
click at [911, 231] on div "[PERSON_NAME]" at bounding box center [953, 227] width 278 height 11
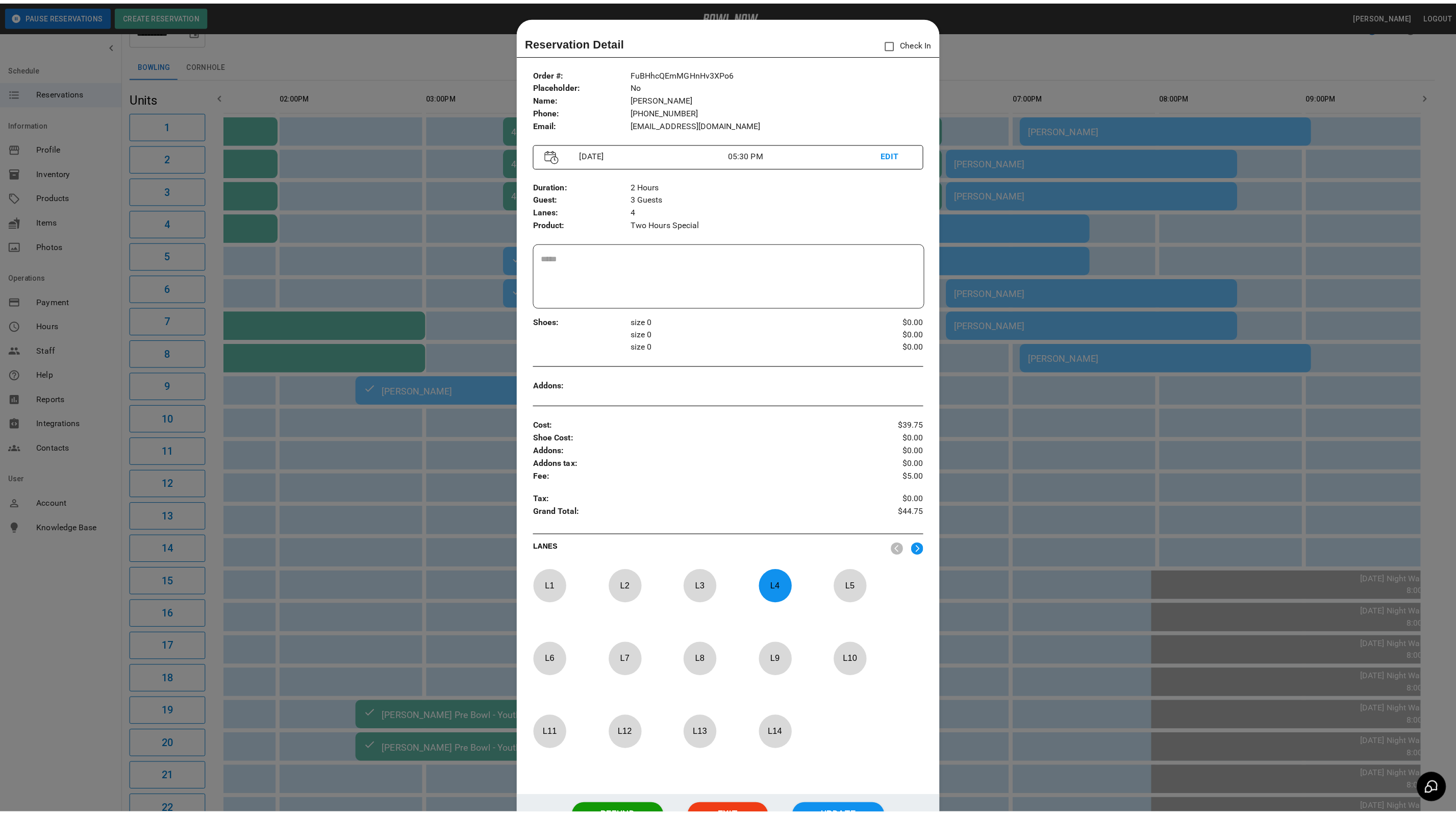
scroll to position [16, 0]
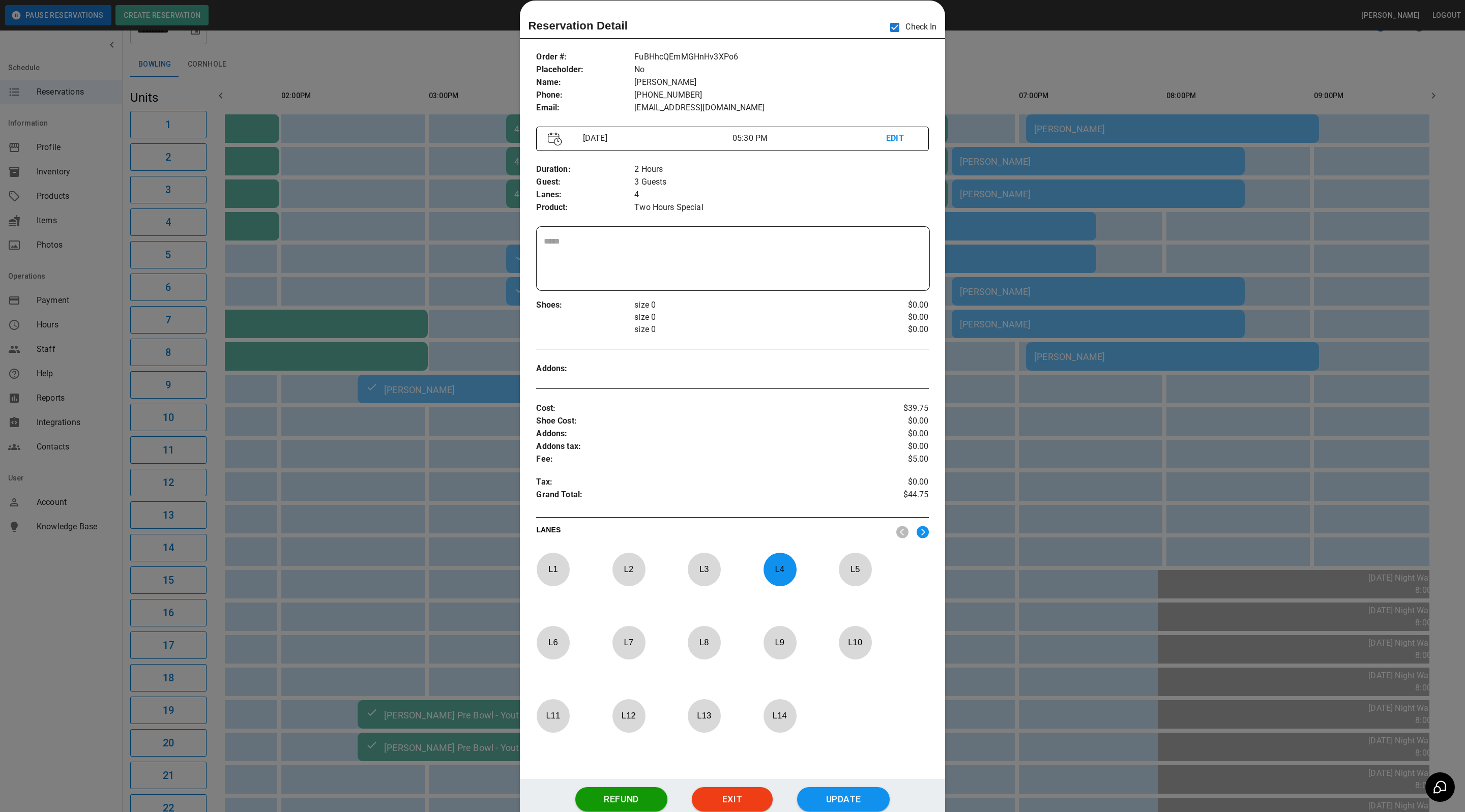
click at [1116, 230] on div at bounding box center [732, 406] width 1465 height 812
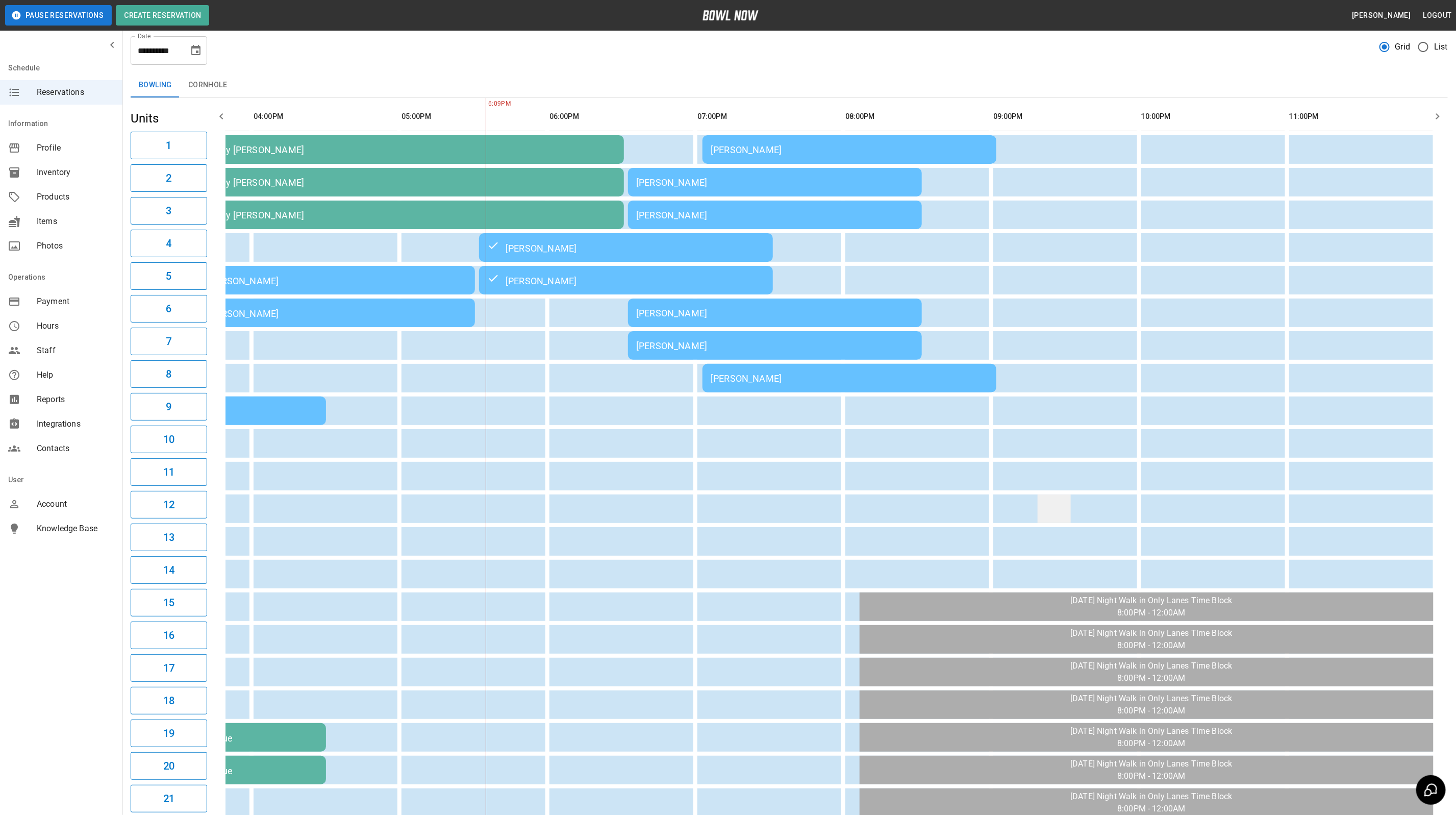
scroll to position [0, 0]
